Goal: Task Accomplishment & Management: Complete application form

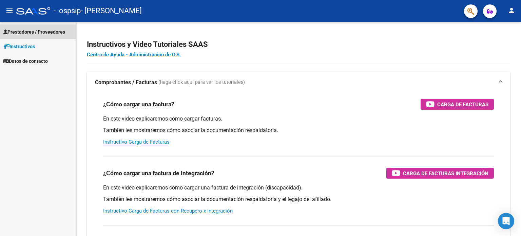
click at [33, 30] on span "Prestadores / Proveedores" at bounding box center [34, 31] width 62 height 7
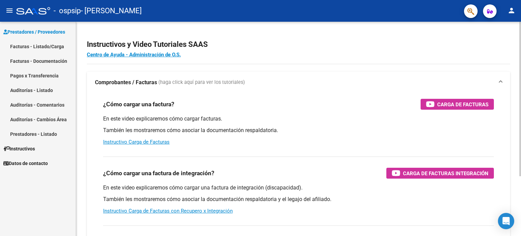
click at [183, 214] on div "En este video explicaremos cómo cargar una factura de integración (discapacidad…" at bounding box center [298, 199] width 391 height 31
click at [178, 210] on link "Instructivo Carga de Facturas con Recupero x Integración" at bounding box center [168, 211] width 130 height 6
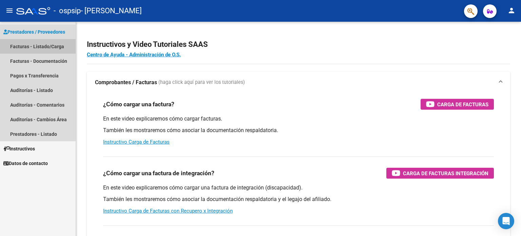
click at [35, 41] on link "Facturas - Listado/Carga" at bounding box center [38, 46] width 76 height 15
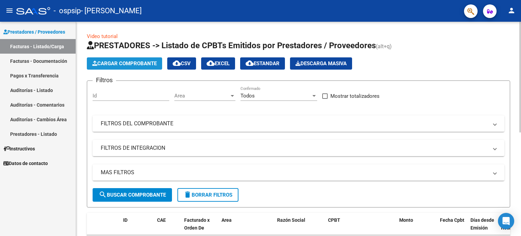
click at [140, 66] on button "Cargar Comprobante" at bounding box center [124, 63] width 75 height 12
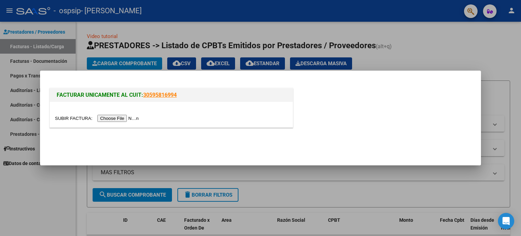
click at [119, 119] on input "file" at bounding box center [98, 118] width 86 height 7
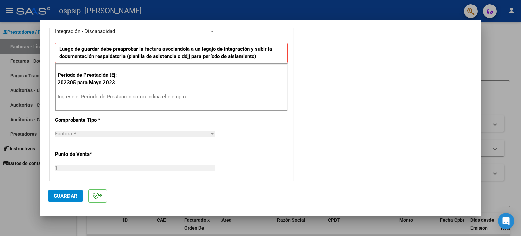
scroll to position [163, 0]
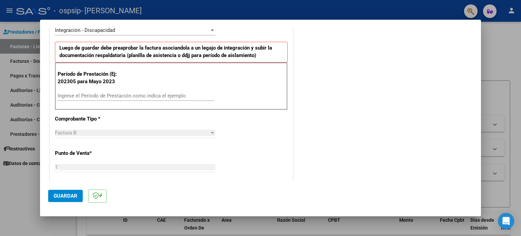
click at [109, 93] on input "Ingrese el Período de Prestación como indica el ejemplo" at bounding box center [136, 96] width 157 height 6
type input "202507"
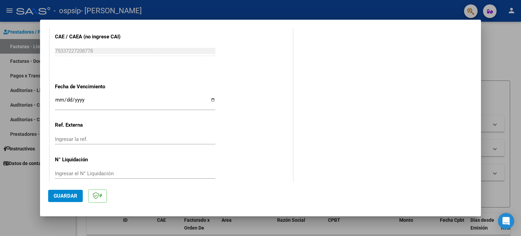
scroll to position [430, 0]
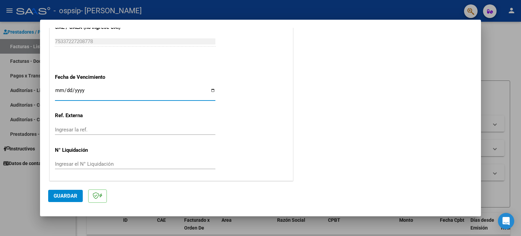
click at [209, 89] on input "Ingresar la fecha" at bounding box center [135, 93] width 161 height 11
type input "[DATE]"
click at [71, 197] on span "Guardar" at bounding box center [66, 196] width 24 height 6
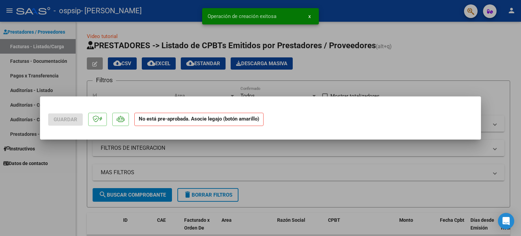
scroll to position [0, 0]
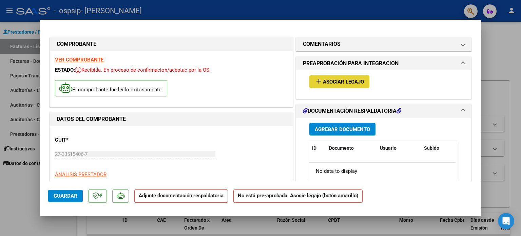
click at [339, 82] on span "Asociar Legajo" at bounding box center [343, 82] width 41 height 6
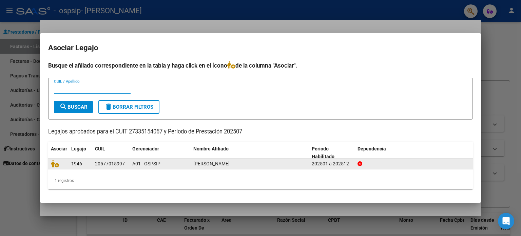
click at [230, 164] on span "[PERSON_NAME]" at bounding box center [211, 163] width 36 height 5
click at [217, 164] on span "[PERSON_NAME]" at bounding box center [211, 163] width 36 height 5
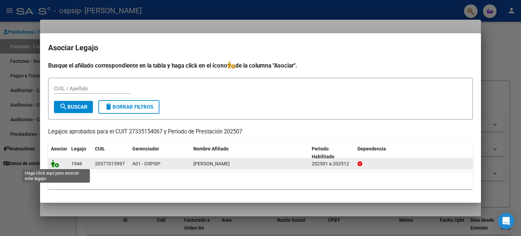
click at [56, 166] on icon at bounding box center [55, 163] width 8 height 7
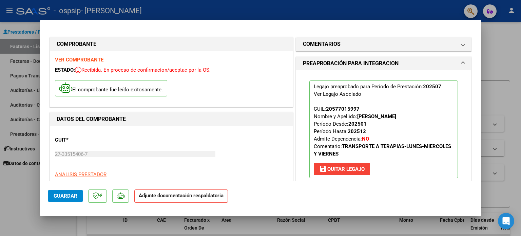
scroll to position [134, 0]
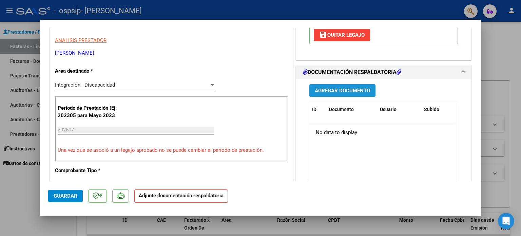
click at [339, 88] on span "Agregar Documento" at bounding box center [342, 91] width 55 height 6
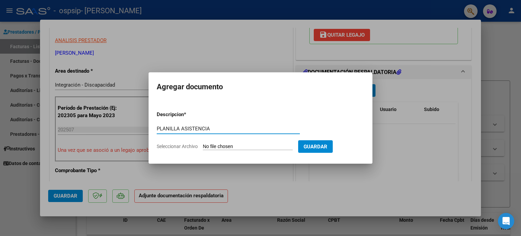
type input "PLANILLA ASISTENCIA"
click at [253, 148] on input "Seleccionar Archivo" at bounding box center [248, 147] width 90 height 6
type input "C:\fakepath\planilla de Rivero [DATE].pdf"
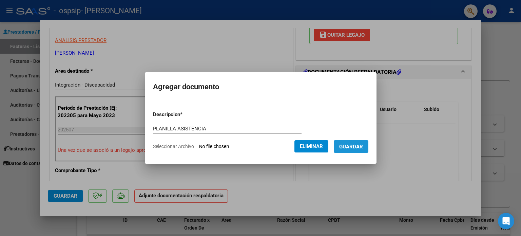
click at [359, 148] on span "Guardar" at bounding box center [351, 147] width 24 height 6
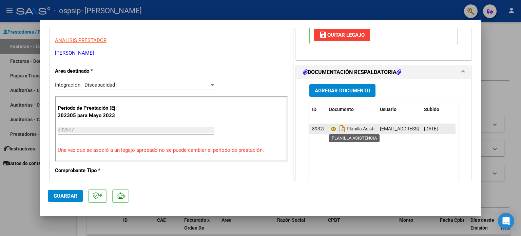
click at [358, 130] on span "Planilla Asistencia" at bounding box center [357, 128] width 56 height 5
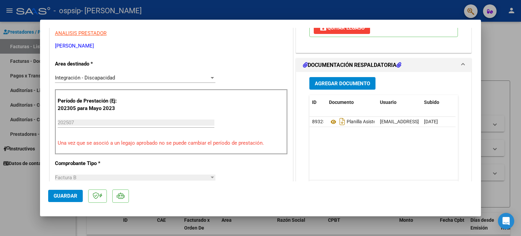
scroll to position [150, 0]
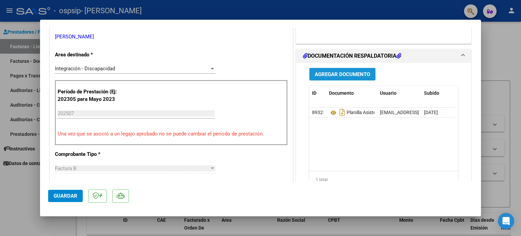
click at [345, 77] on button "Agregar Documento" at bounding box center [343, 74] width 66 height 13
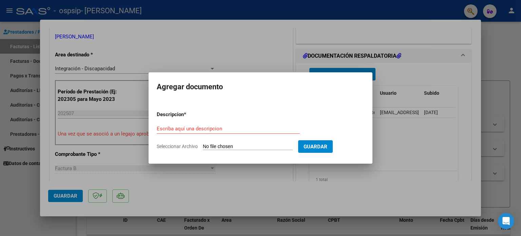
click at [249, 42] on div at bounding box center [260, 118] width 521 height 236
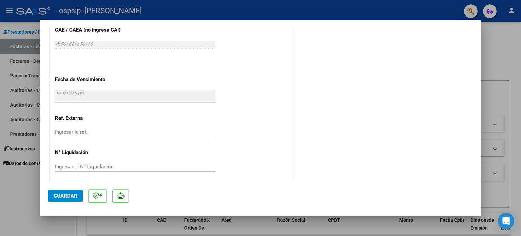
scroll to position [454, 0]
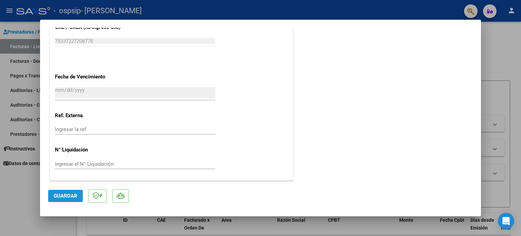
click at [59, 195] on span "Guardar" at bounding box center [66, 196] width 24 height 6
click at [64, 198] on span "Guardar" at bounding box center [66, 196] width 24 height 6
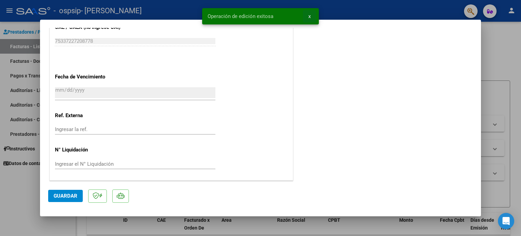
click at [309, 15] on span "x" at bounding box center [310, 16] width 2 height 6
